Goal: Task Accomplishment & Management: Use online tool/utility

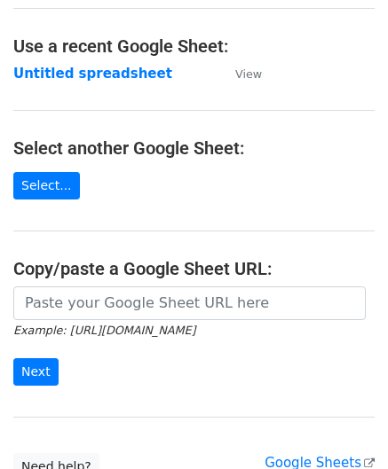
scroll to position [89, 0]
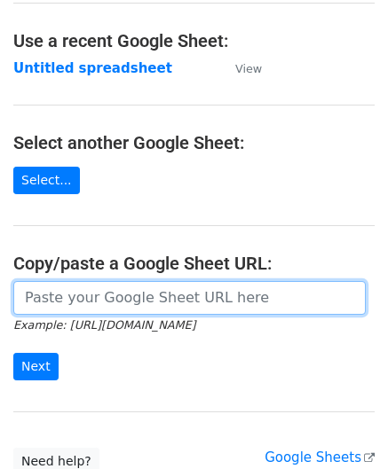
click at [114, 286] on input "url" at bounding box center [189, 298] width 352 height 34
paste input "[URL][DOMAIN_NAME]"
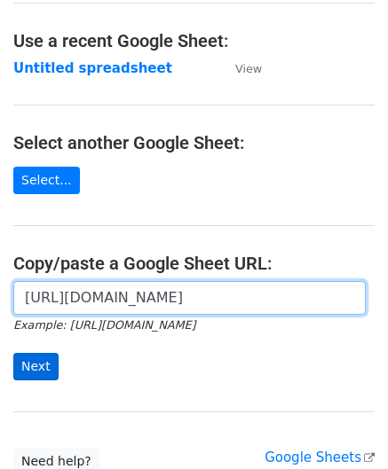
type input "[URL][DOMAIN_NAME]"
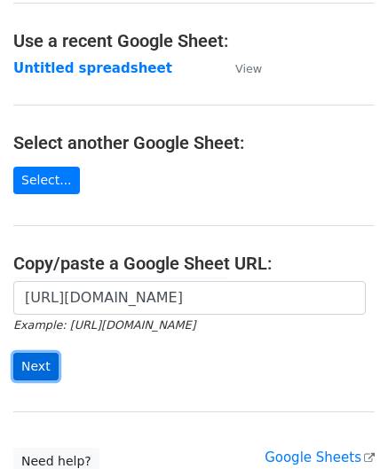
scroll to position [0, 0]
click at [34, 359] on input "Next" at bounding box center [35, 367] width 45 height 28
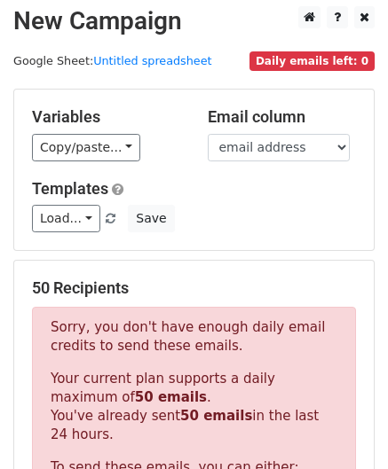
scroll to position [599, 0]
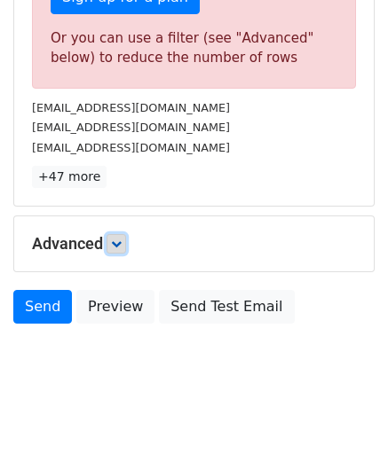
click at [119, 239] on icon at bounding box center [116, 244] width 11 height 11
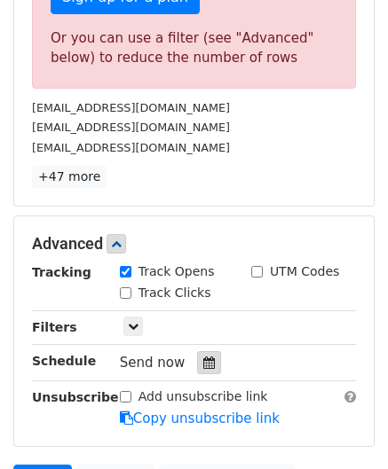
click at [203, 359] on icon at bounding box center [209, 363] width 12 height 12
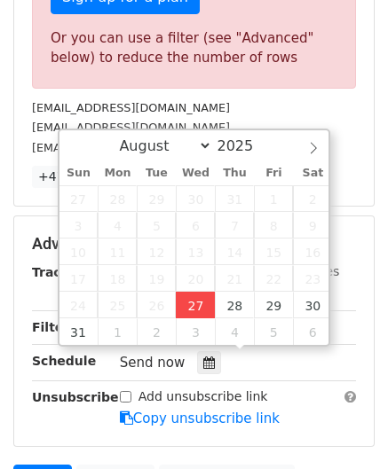
type input "2025-08-27 12:00"
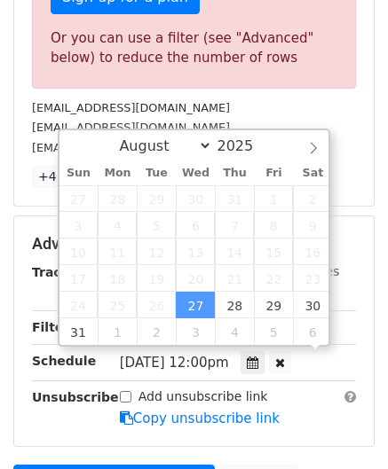
scroll to position [0, 0]
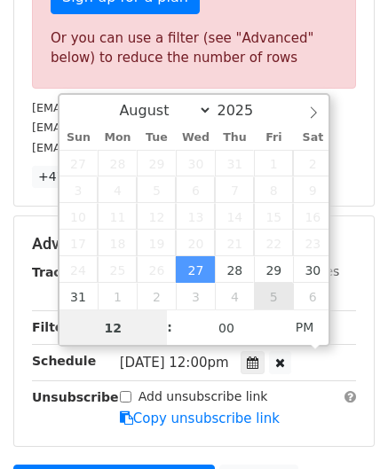
paste input "6"
type input "6"
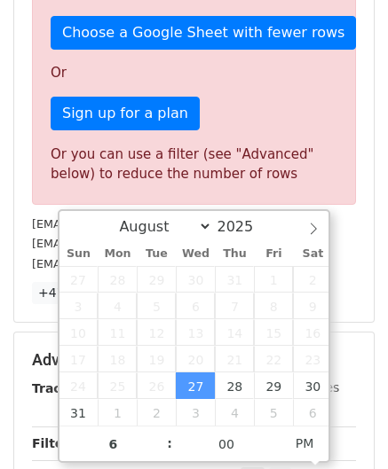
type input "2025-08-27 18:00"
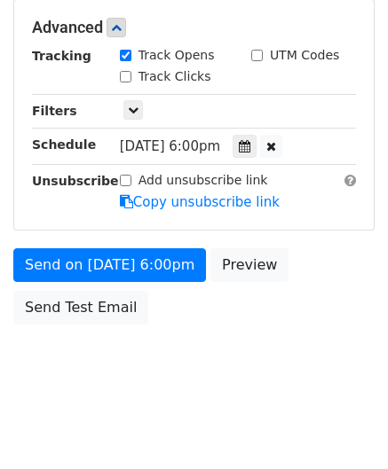
scroll to position [814, 0]
